Goal: Find specific page/section: Find specific page/section

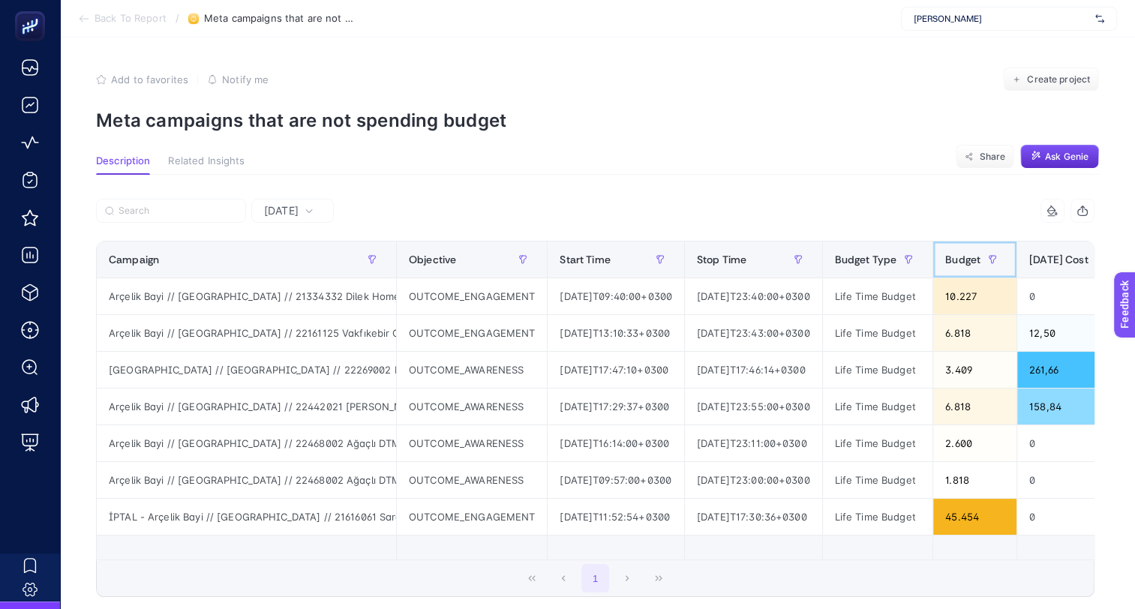
click at [1005, 252] on div "Budget" at bounding box center [974, 260] width 59 height 24
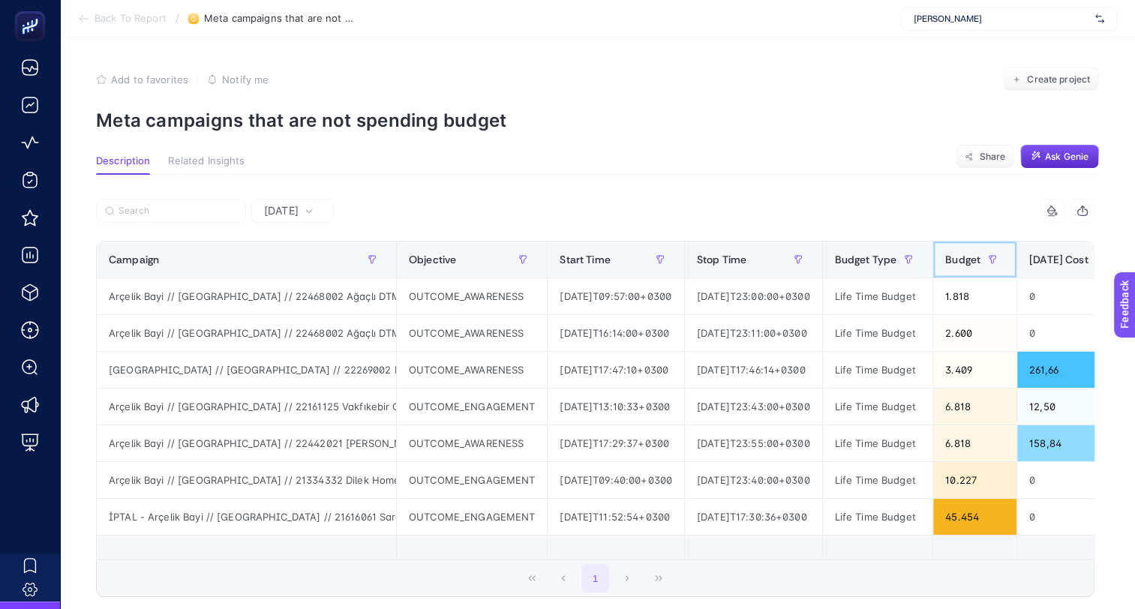
click at [1005, 252] on div "Budget" at bounding box center [974, 260] width 59 height 24
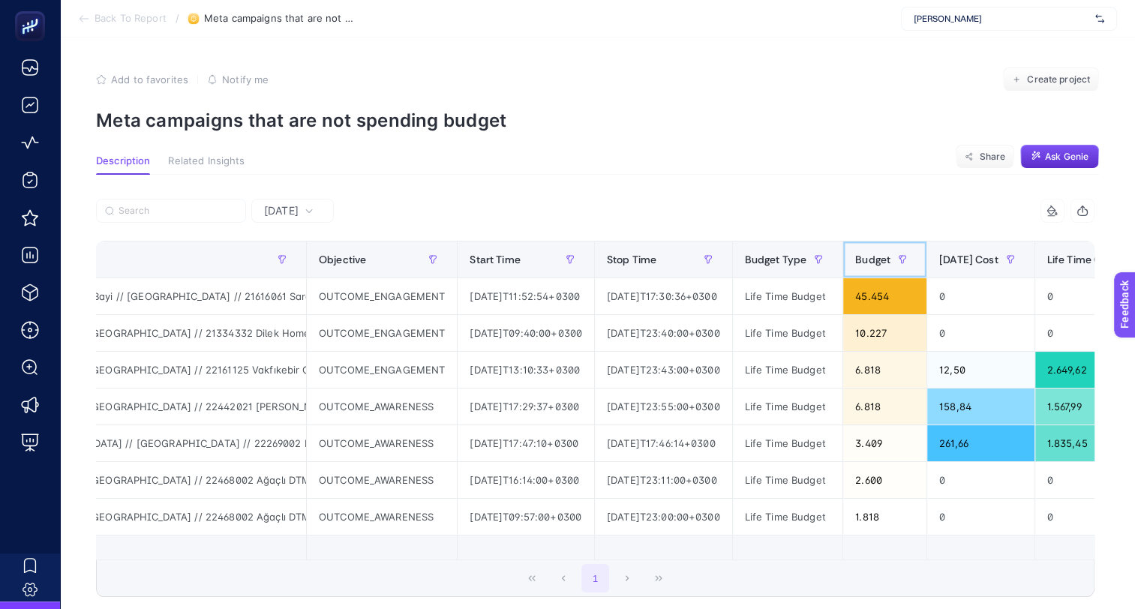
scroll to position [0, 153]
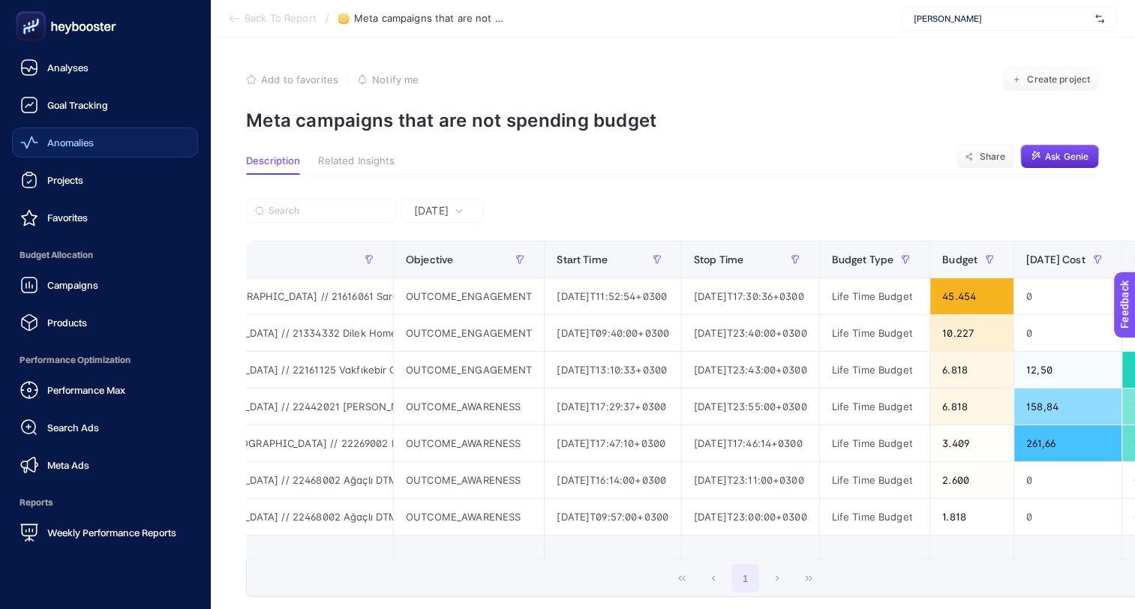
click at [38, 146] on icon at bounding box center [29, 143] width 18 height 18
